Goal: Find specific page/section: Find specific page/section

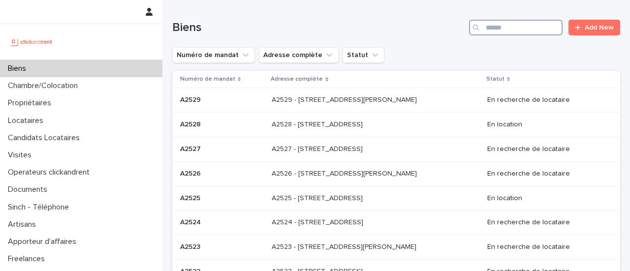
click at [507, 25] on input "Search" at bounding box center [516, 28] width 94 height 16
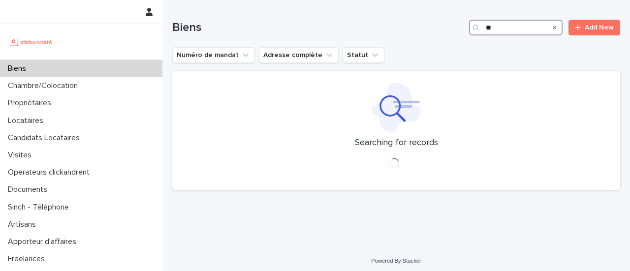
type input "*"
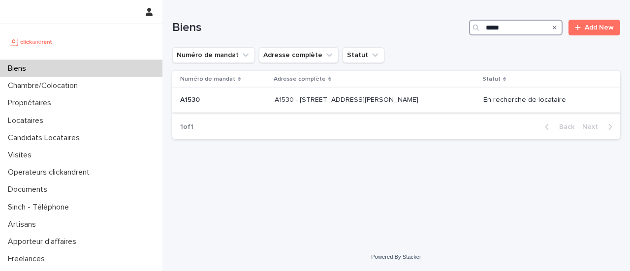
type input "*****"
click at [417, 100] on p "A1530 - [STREET_ADDRESS][PERSON_NAME]" at bounding box center [348, 99] width 146 height 10
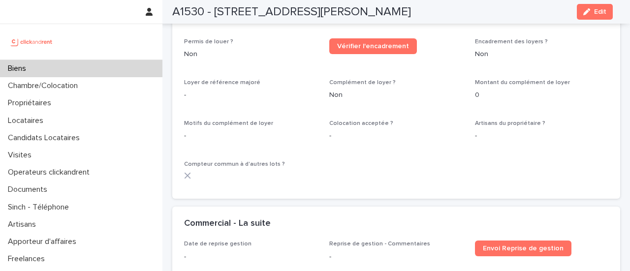
scroll to position [1355, 0]
click at [94, 64] on div "Biens" at bounding box center [81, 68] width 162 height 17
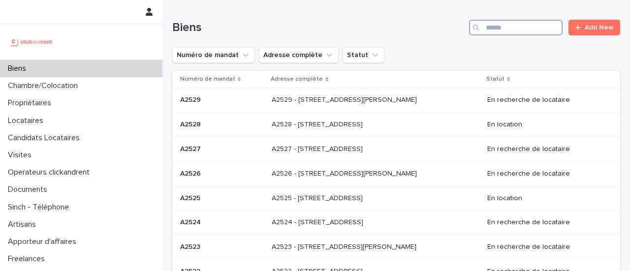
click at [488, 27] on input "Search" at bounding box center [516, 28] width 94 height 16
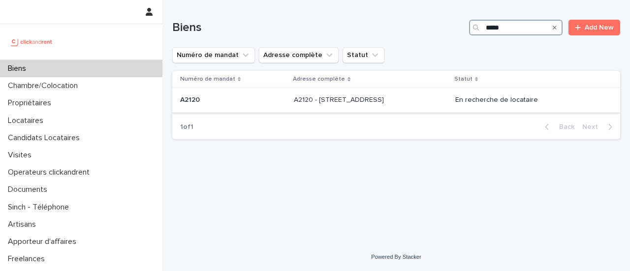
type input "*****"
click at [386, 98] on p "A2120 - [STREET_ADDRESS]" at bounding box center [340, 99] width 92 height 10
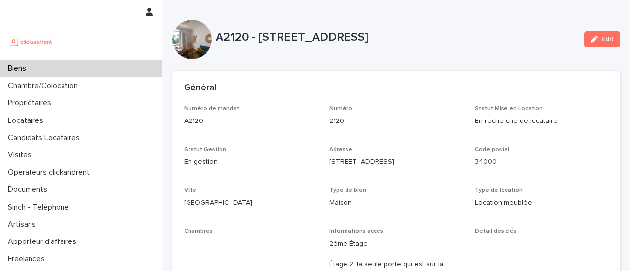
click at [587, 107] on p "Statut Mise en Location" at bounding box center [541, 108] width 133 height 7
click at [300, 117] on p "A2120" at bounding box center [250, 121] width 133 height 10
click at [98, 69] on div "Biens" at bounding box center [81, 68] width 162 height 17
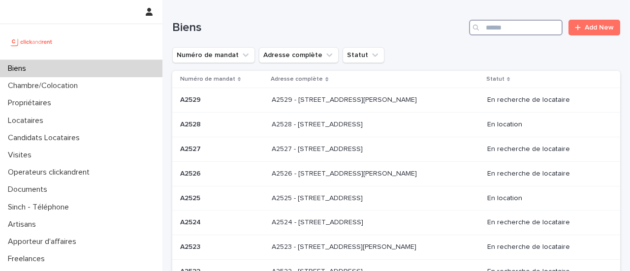
click at [485, 30] on input "Search" at bounding box center [516, 28] width 94 height 16
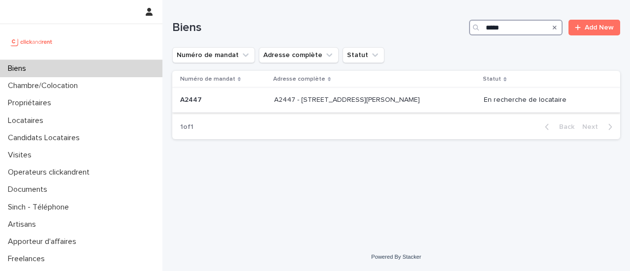
type input "*****"
click at [357, 107] on div "A2447 - [STREET_ADDRESS][PERSON_NAME] - [STREET_ADDRESS][PERSON_NAME]" at bounding box center [375, 100] width 202 height 16
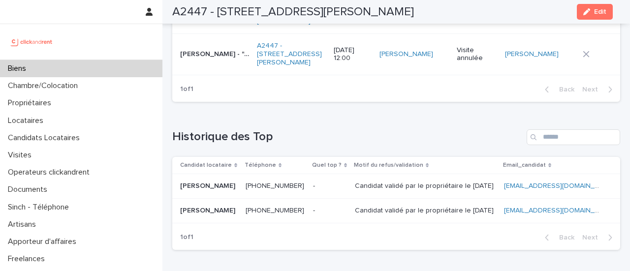
scroll to position [4665, 0]
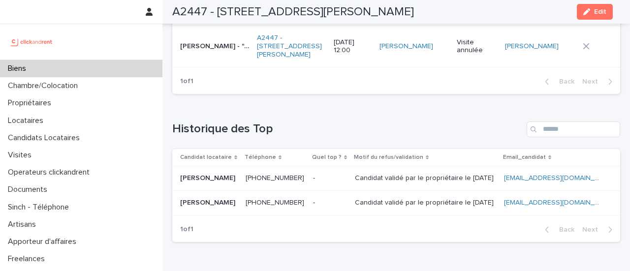
click at [69, 71] on div "Biens" at bounding box center [81, 68] width 162 height 17
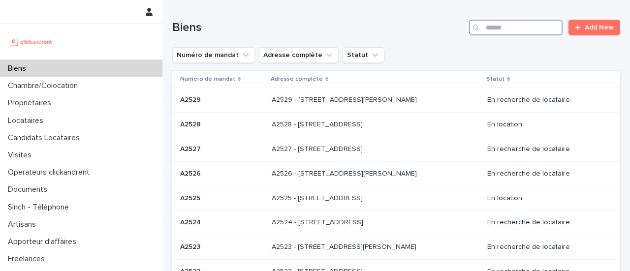
click at [528, 28] on input "Search" at bounding box center [516, 28] width 94 height 16
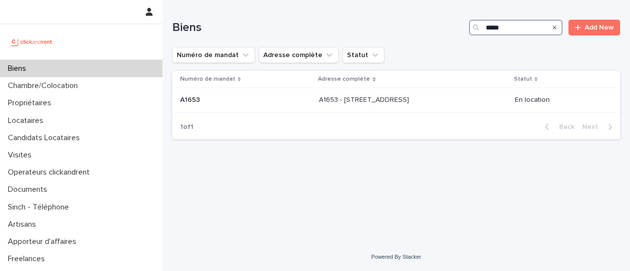
type input "*****"
click at [353, 100] on p "A1653 - [STREET_ADDRESS]" at bounding box center [365, 99] width 92 height 10
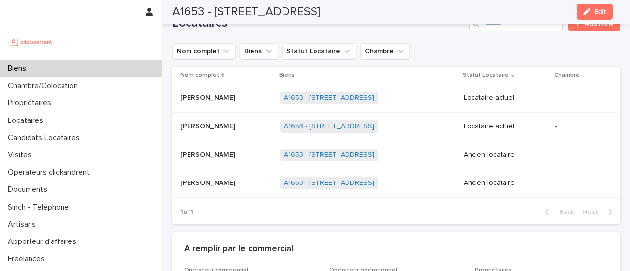
scroll to position [566, 0]
click at [238, 122] on p at bounding box center [226, 126] width 92 height 8
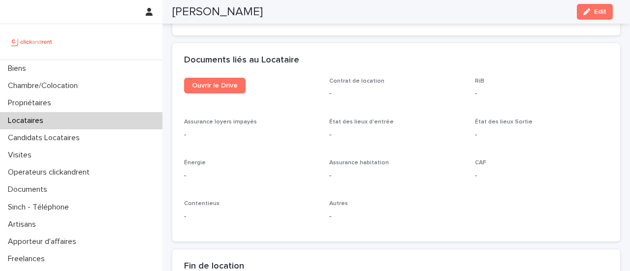
scroll to position [1072, 0]
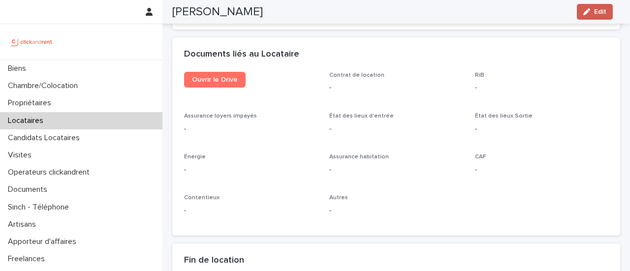
click at [594, 5] on button "Edit" at bounding box center [595, 12] width 36 height 16
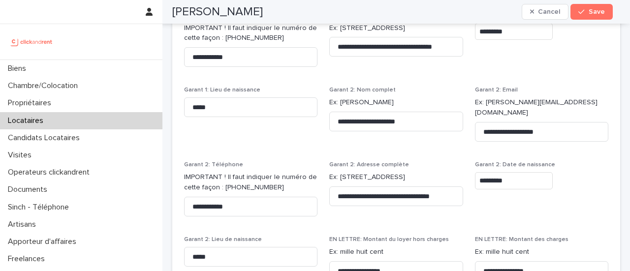
drag, startPoint x: 594, startPoint y: 5, endPoint x: 628, endPoint y: 35, distance: 45.7
click at [628, 35] on div "**********" at bounding box center [315, 135] width 630 height 271
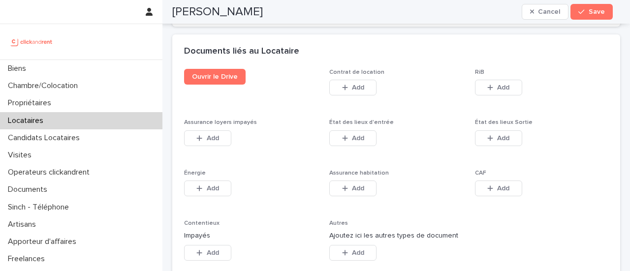
scroll to position [1628, 0]
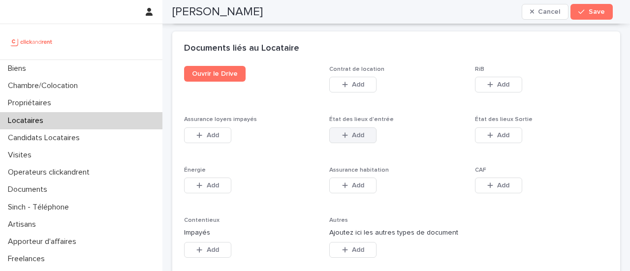
click at [345, 139] on icon "button" at bounding box center [345, 135] width 6 height 7
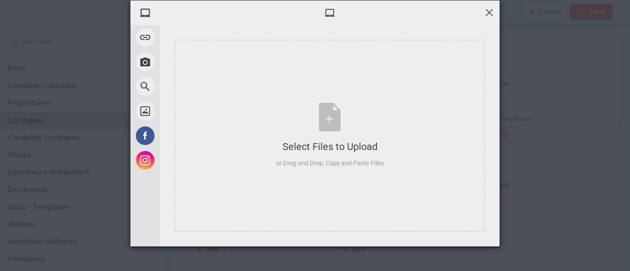
click at [485, 13] on span at bounding box center [489, 12] width 11 height 11
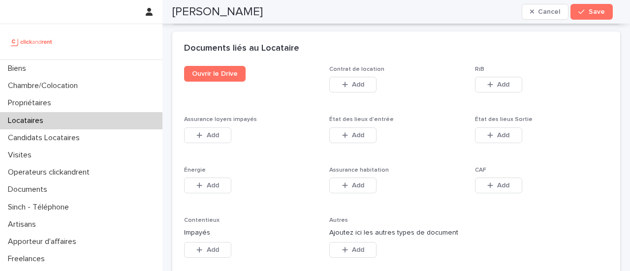
click at [36, 9] on div at bounding box center [81, 12] width 162 height 24
click at [358, 139] on span "Add" at bounding box center [358, 135] width 12 height 7
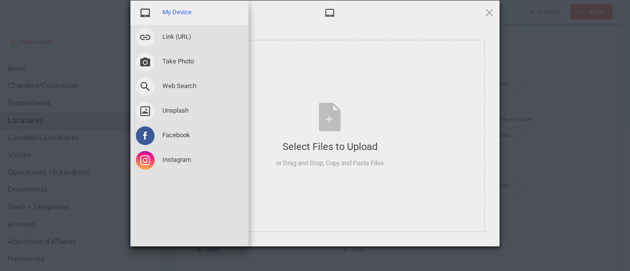
click at [142, 12] on span at bounding box center [145, 12] width 19 height 19
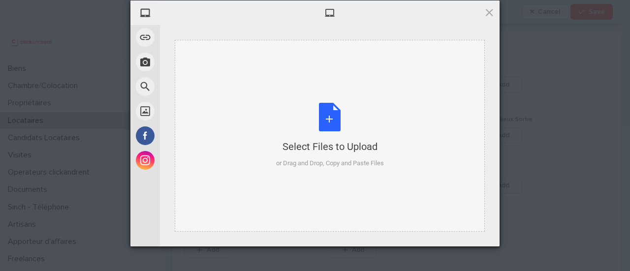
click at [370, 149] on div "Select Files to Upload" at bounding box center [330, 147] width 108 height 14
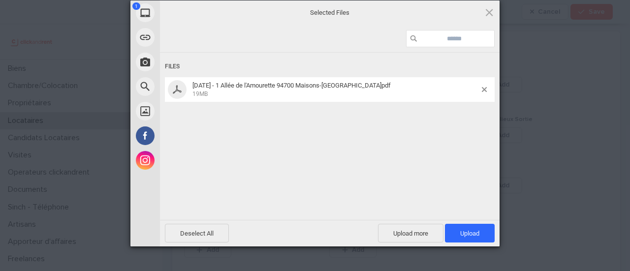
click at [484, 84] on div "[DATE] - 1 Allée de l'Amourette 94700 Maisons-[GEOGRAPHIC_DATA]pdf 19MB" at bounding box center [330, 89] width 330 height 25
click at [484, 86] on div "[DATE] - 1 Allée de l'Amourette 94700 Maisons-[GEOGRAPHIC_DATA]pdf 19MB" at bounding box center [330, 89] width 330 height 25
click at [484, 89] on span at bounding box center [484, 89] width 5 height 5
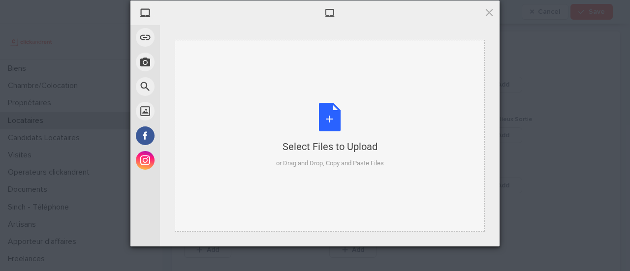
click at [346, 120] on div "Select Files to Upload or Drag and Drop, Copy and Paste Files" at bounding box center [330, 135] width 108 height 65
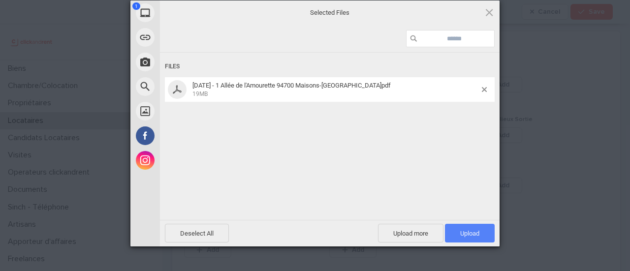
click at [481, 232] on span "Upload 1" at bounding box center [470, 233] width 50 height 19
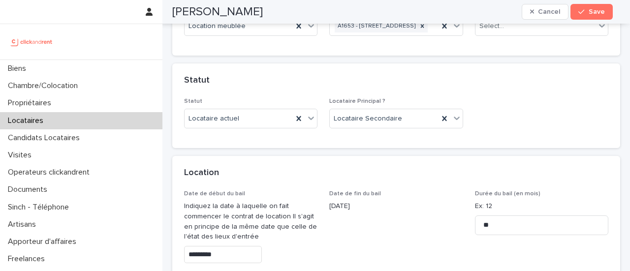
scroll to position [148, 0]
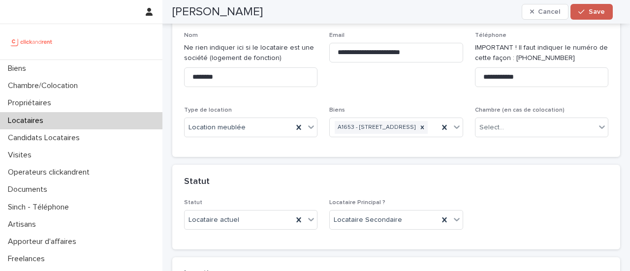
click at [581, 10] on icon "button" at bounding box center [582, 11] width 6 height 7
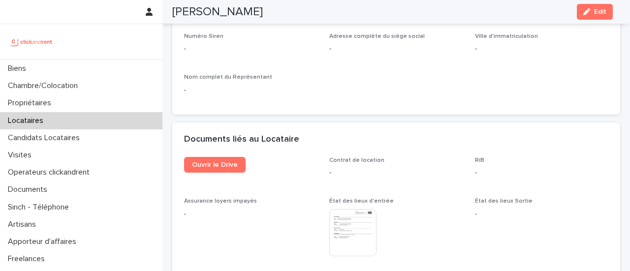
scroll to position [992, 0]
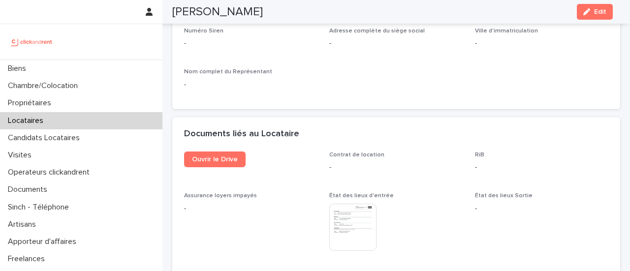
click at [352, 205] on img at bounding box center [352, 227] width 47 height 47
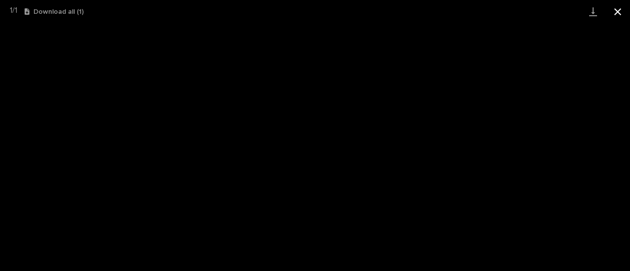
click at [614, 10] on button "Close gallery" at bounding box center [618, 11] width 25 height 23
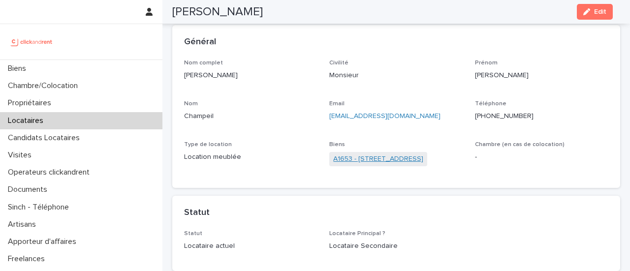
scroll to position [34, 0]
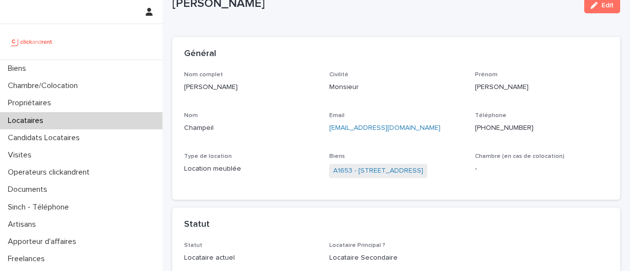
click at [362, 165] on span "A1653 - [STREET_ADDRESS]" at bounding box center [378, 171] width 98 height 14
click at [351, 170] on link "A1653 - [STREET_ADDRESS]" at bounding box center [378, 171] width 90 height 10
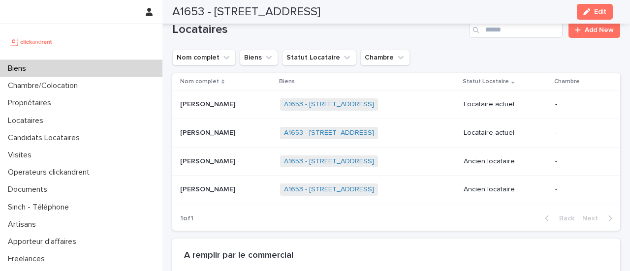
scroll to position [560, 0]
click at [245, 100] on p at bounding box center [226, 104] width 92 height 8
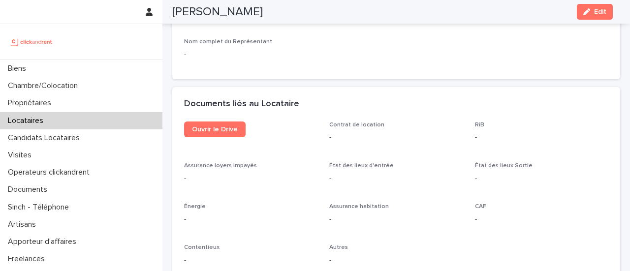
scroll to position [1021, 0]
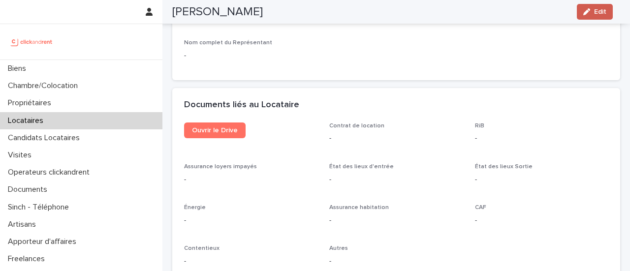
click at [587, 11] on icon "button" at bounding box center [587, 11] width 7 height 7
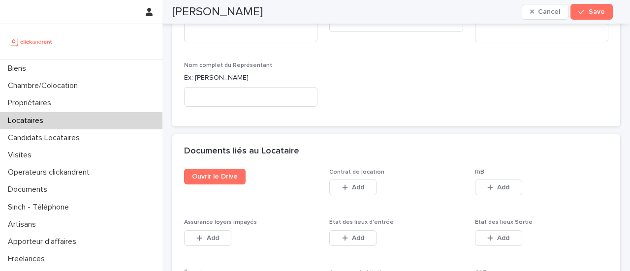
scroll to position [1515, 0]
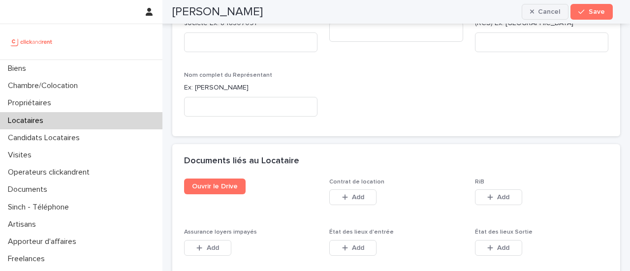
click at [552, 10] on span "Cancel" at bounding box center [549, 11] width 22 height 7
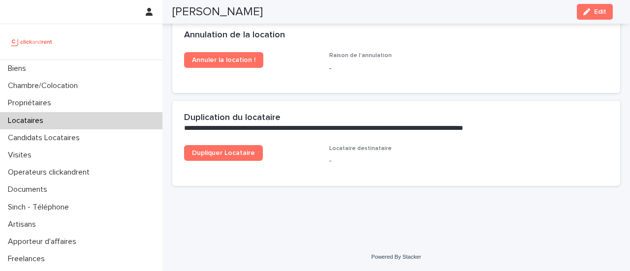
scroll to position [1400, 0]
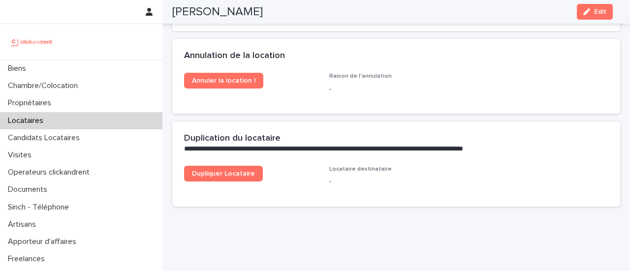
click at [43, 115] on div "Locataires" at bounding box center [81, 120] width 162 height 17
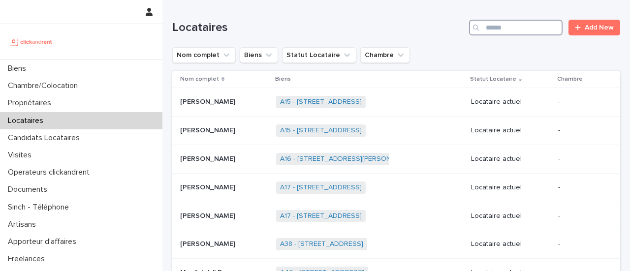
click at [501, 31] on input "Search" at bounding box center [516, 28] width 94 height 16
paste input "**********"
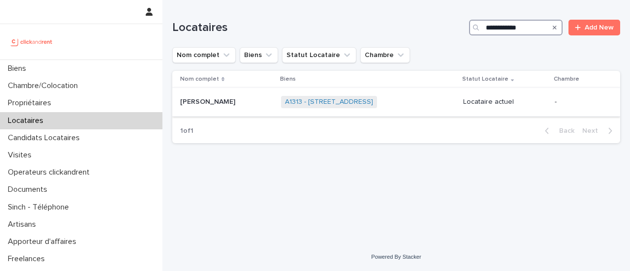
type input "**********"
click at [394, 103] on div "A1313 - [STREET_ADDRESS] + 0" at bounding box center [368, 102] width 174 height 20
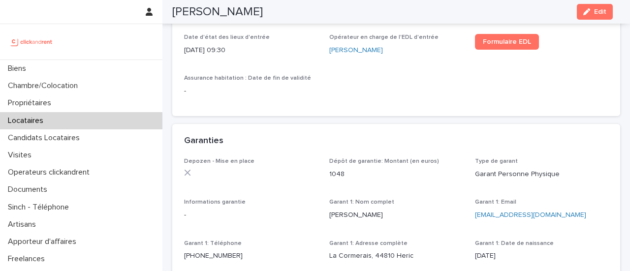
scroll to position [389, 0]
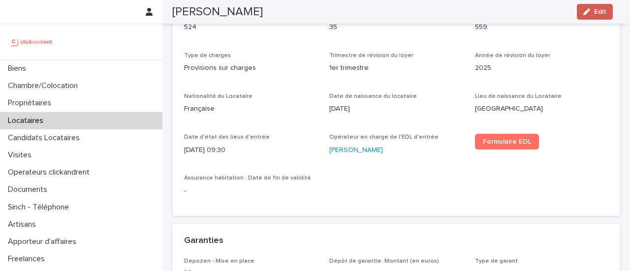
click at [581, 11] on button "Edit" at bounding box center [595, 12] width 36 height 16
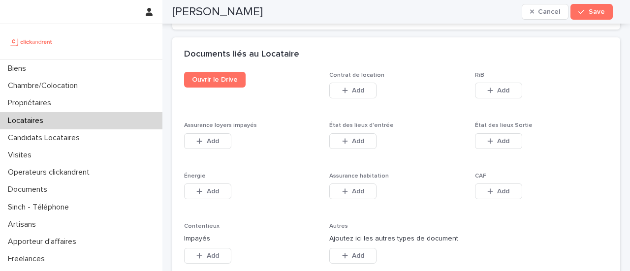
scroll to position [1623, 0]
click at [602, 59] on div "Documents liés au Locataire" at bounding box center [396, 53] width 448 height 34
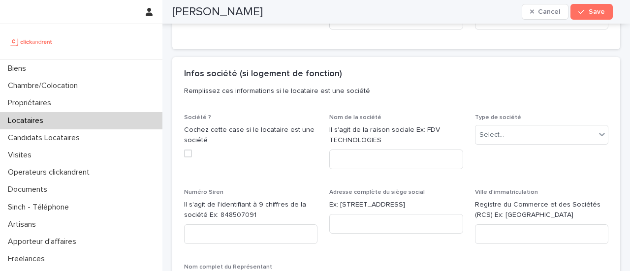
scroll to position [1293, 0]
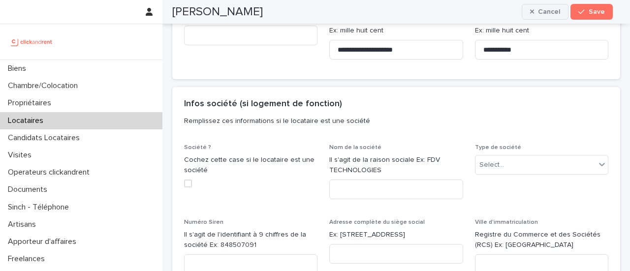
click at [542, 14] on span "Cancel" at bounding box center [549, 11] width 22 height 7
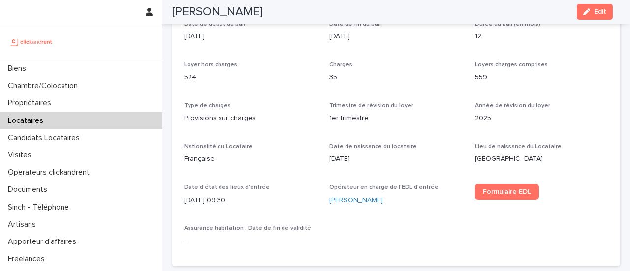
scroll to position [338, 0]
click at [587, 83] on p "559" at bounding box center [541, 78] width 133 height 10
click at [64, 119] on div "Locataires" at bounding box center [81, 120] width 162 height 17
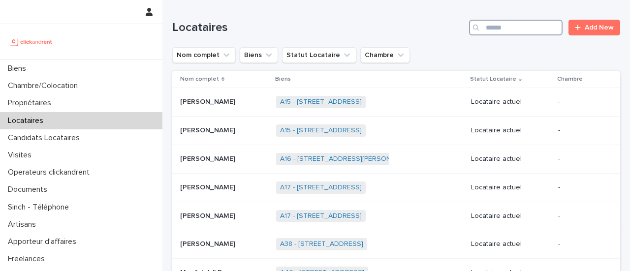
click at [503, 27] on input "Search" at bounding box center [516, 28] width 94 height 16
paste input "**********"
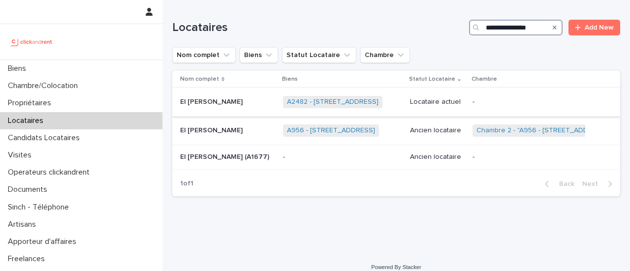
type input "**********"
click at [441, 104] on p "Locataire actuel" at bounding box center [437, 102] width 55 height 8
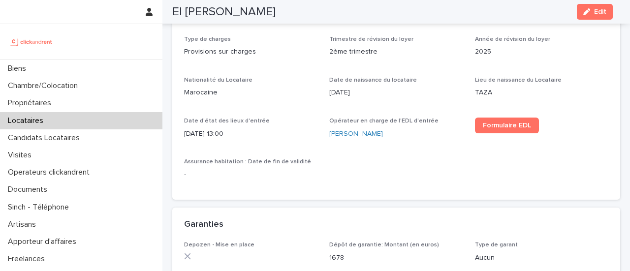
scroll to position [413, 0]
